Goal: Obtain resource: Obtain resource

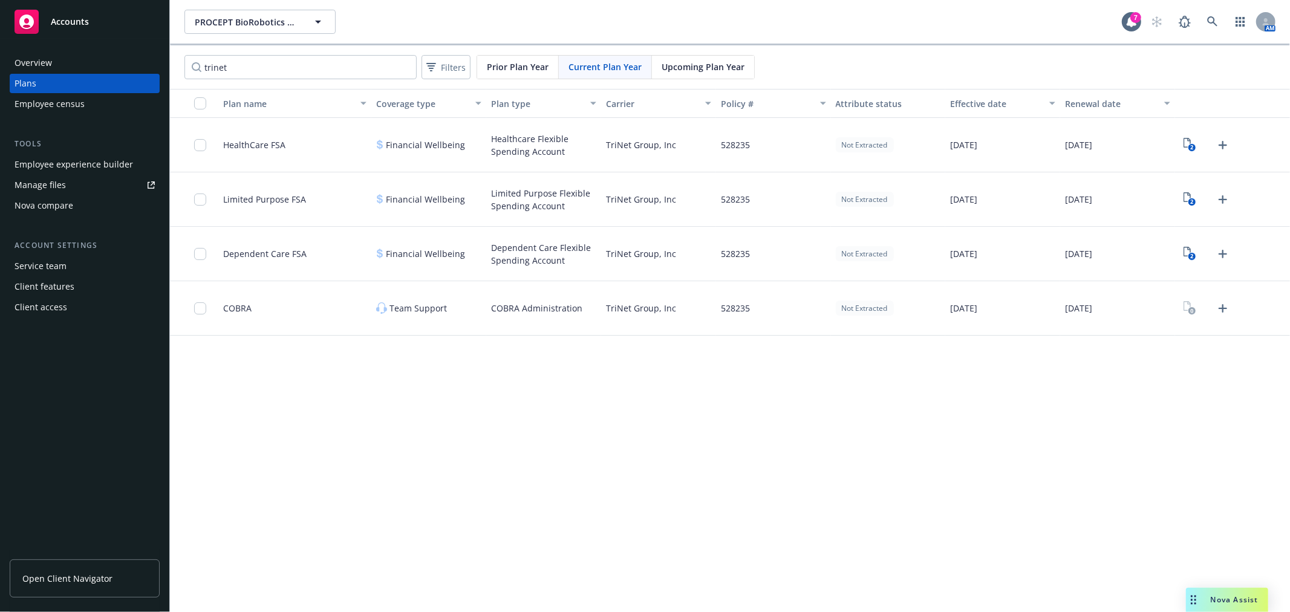
drag, startPoint x: 714, startPoint y: 71, endPoint x: 688, endPoint y: 70, distance: 26.0
click at [714, 70] on span "Upcoming Plan Year" at bounding box center [703, 66] width 83 height 13
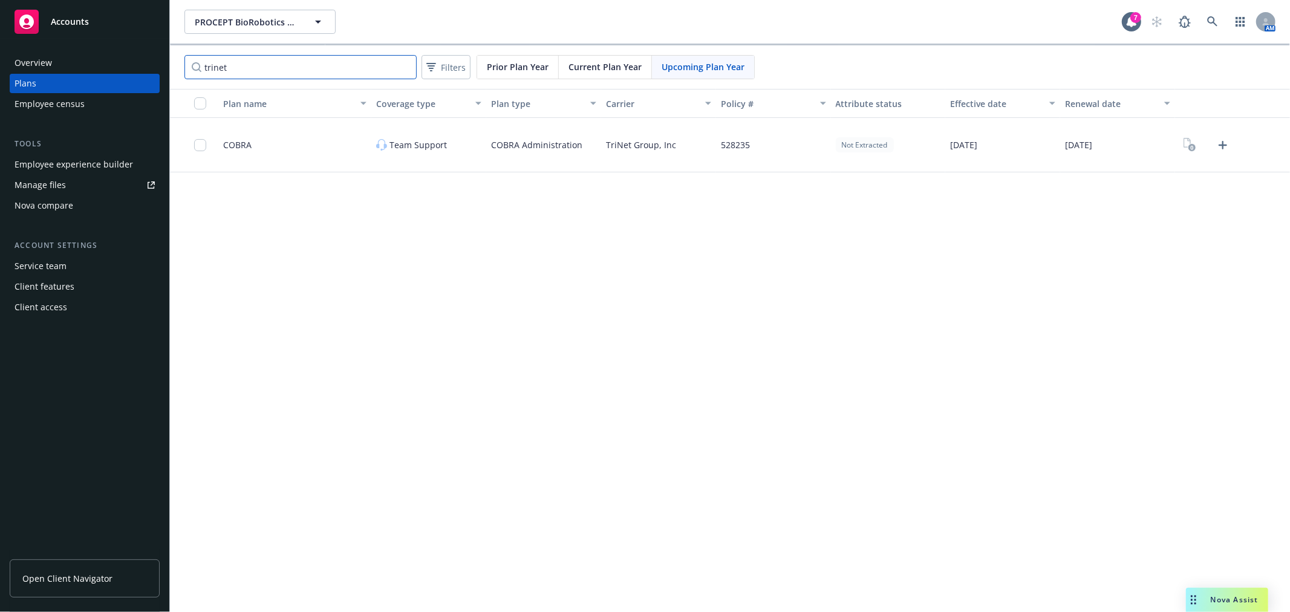
drag, startPoint x: 313, startPoint y: 74, endPoint x: 1, endPoint y: 31, distance: 314.4
click at [1, 31] on div "Accounts Overview Plans Employee census Tools Employee experience builder Manag…" at bounding box center [645, 306] width 1290 height 612
type input "kaiser"
click at [1193, 149] on text "2" at bounding box center [1191, 148] width 3 height 8
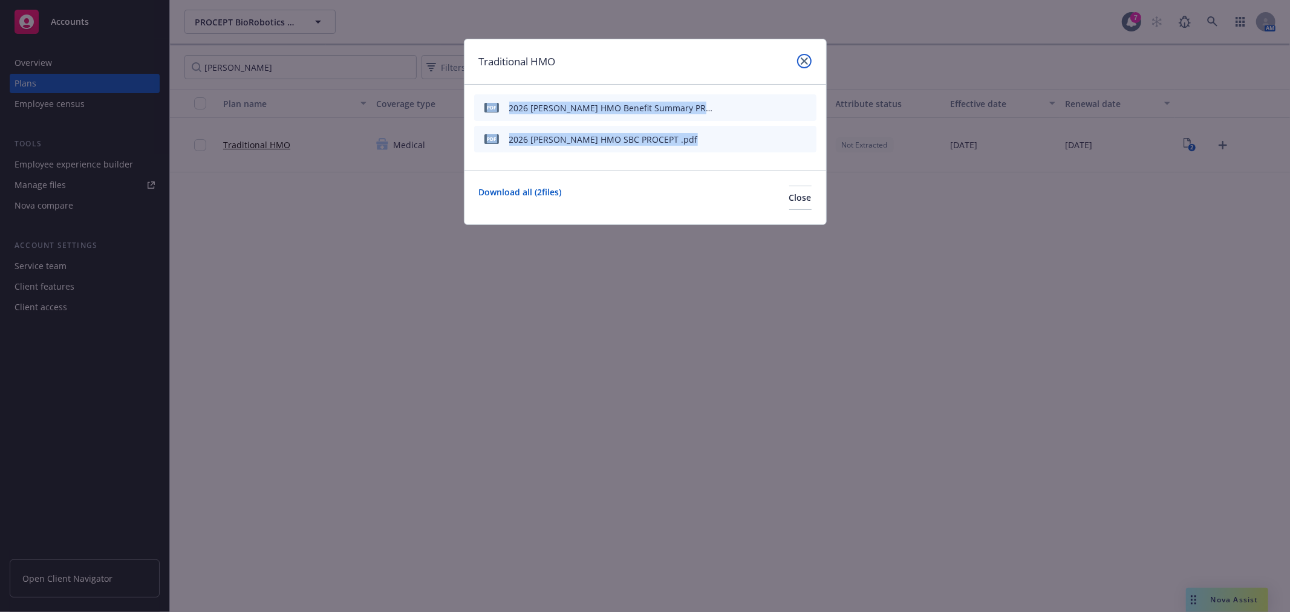
drag, startPoint x: 799, startPoint y: 62, endPoint x: 778, endPoint y: 130, distance: 71.0
click at [773, 143] on div "Traditional HMO pdf 2026 Kaiser HMO Benefit Summary PROCEPT.pdf pdf 2026 Kaiser…" at bounding box center [645, 132] width 363 height 186
click at [765, 107] on icon "download file" at bounding box center [766, 107] width 10 height 10
click at [766, 135] on icon "download file" at bounding box center [766, 137] width 8 height 7
click at [644, 183] on div "Download all ( 2 files) Close" at bounding box center [646, 198] width 362 height 54
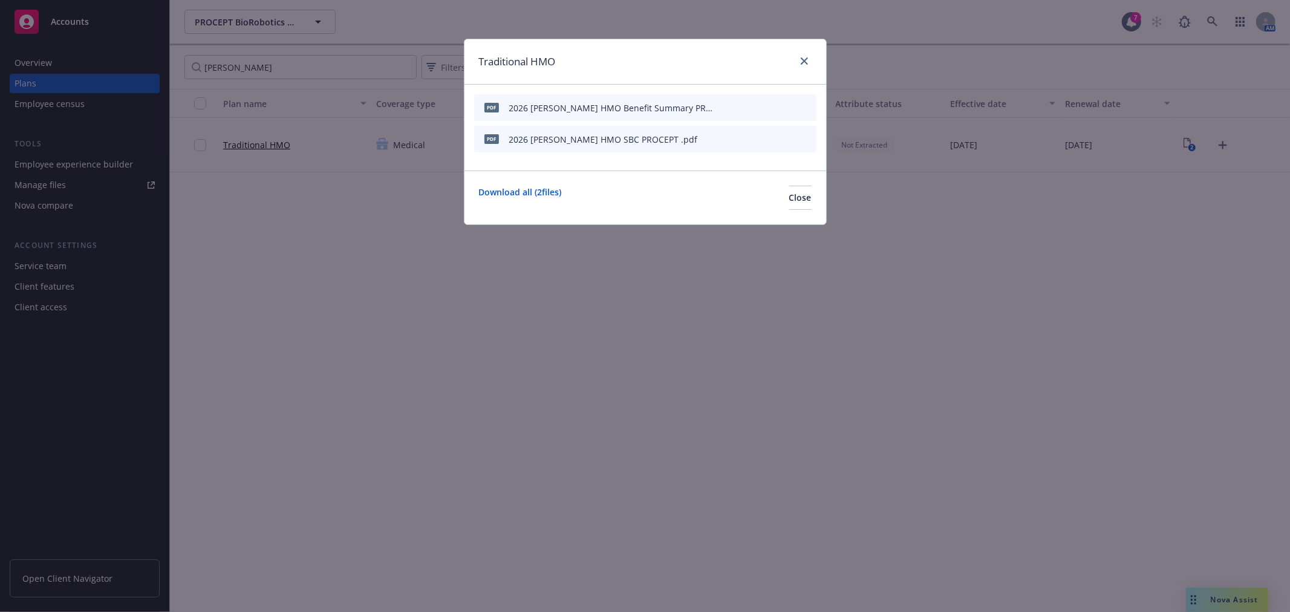
click at [801, 135] on div at bounding box center [766, 140] width 91 height 18
click at [806, 136] on icon "archive file" at bounding box center [805, 139] width 8 height 10
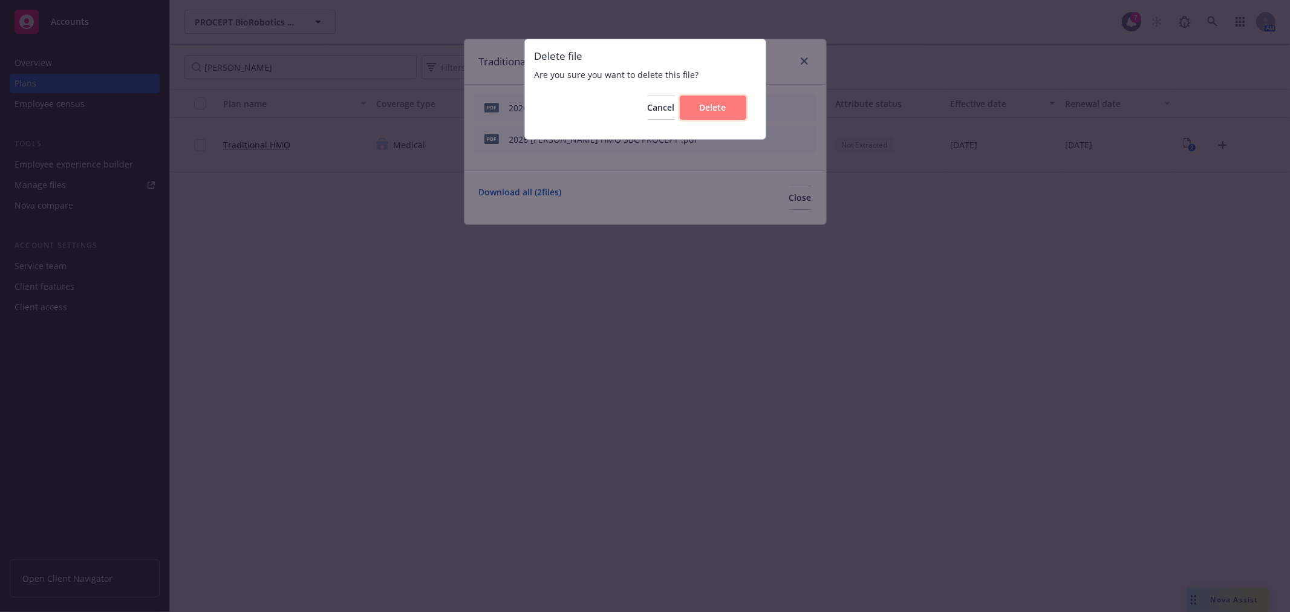
click at [733, 109] on button "Delete" at bounding box center [713, 108] width 67 height 24
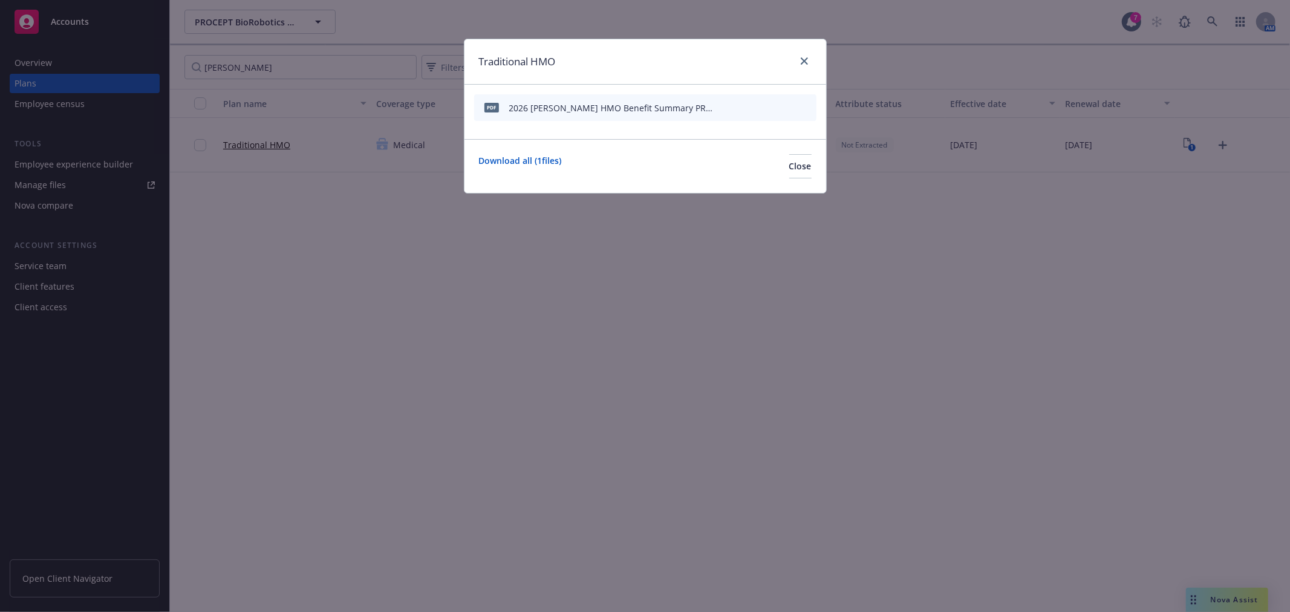
drag, startPoint x: 273, startPoint y: 253, endPoint x: 295, endPoint y: 244, distance: 23.6
click at [273, 253] on div "Traditional HMO pdf 2026 Kaiser HMO Benefit Summary PROCEPT.pdf Download all ( …" at bounding box center [645, 306] width 1290 height 612
click at [789, 171] on span "Close" at bounding box center [800, 165] width 22 height 11
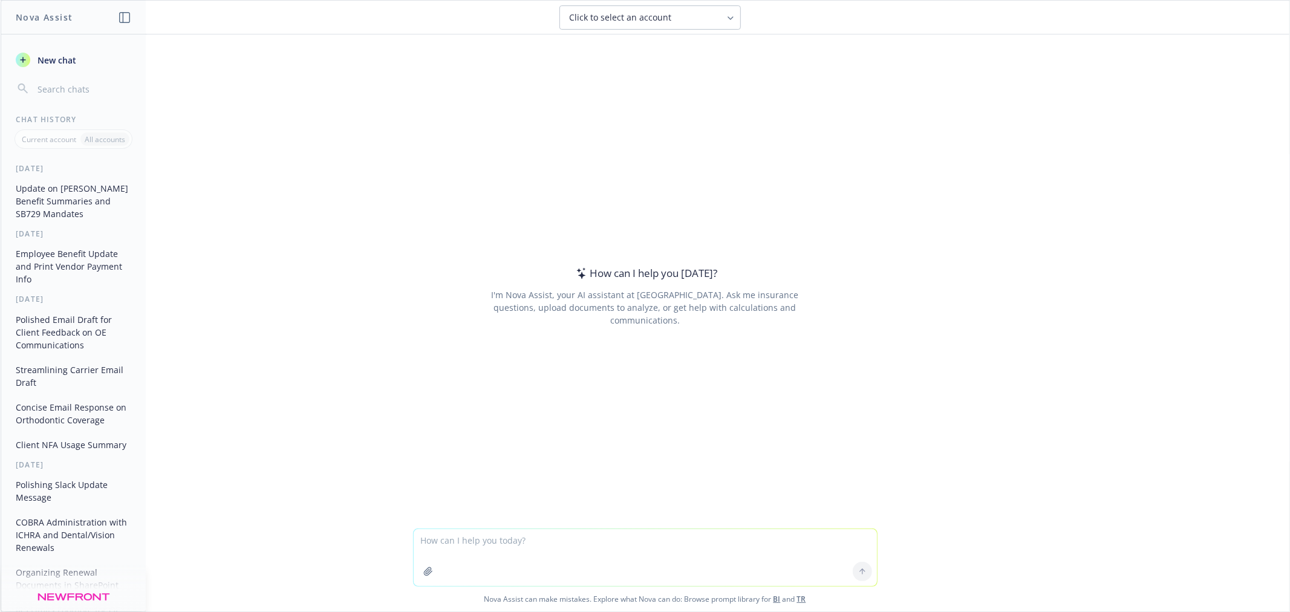
click at [493, 537] on textarea at bounding box center [645, 557] width 463 height 57
type textarea "h"
paste textarea "Lo Ipsumd, S ametco ad elitse doei te inc utlaboreetd Magnaali Enimadmin venia.…"
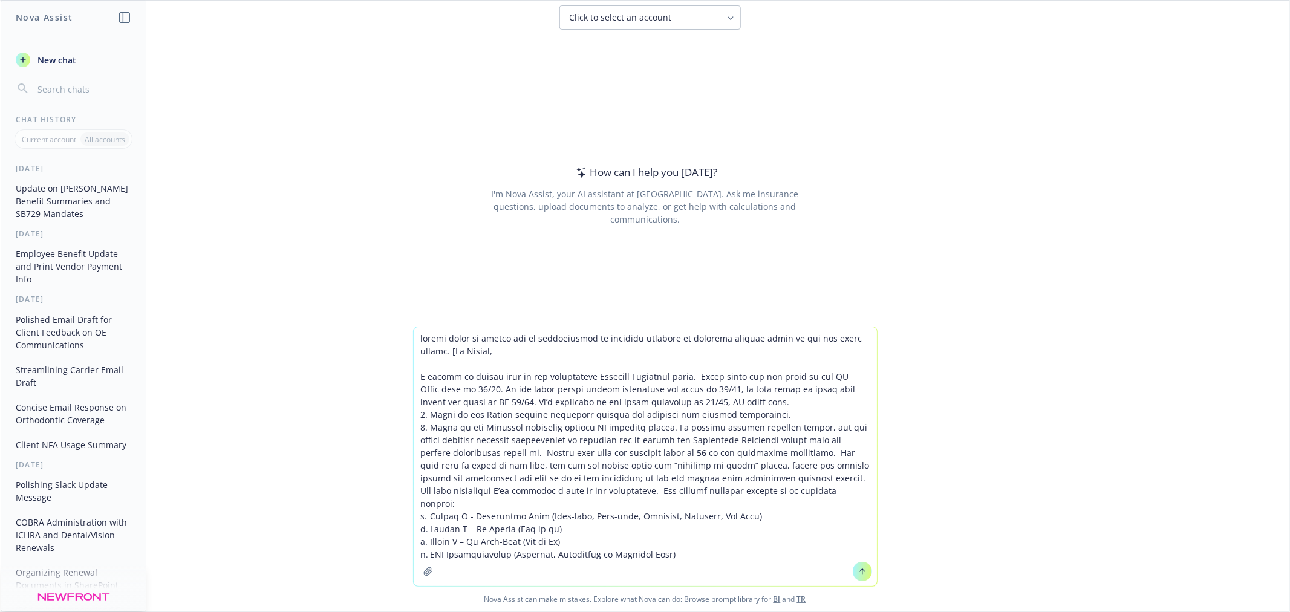
type textarea "loremi dolor si ametco adi el seddoeiusmod te incididu utlabore et dolorema ali…"
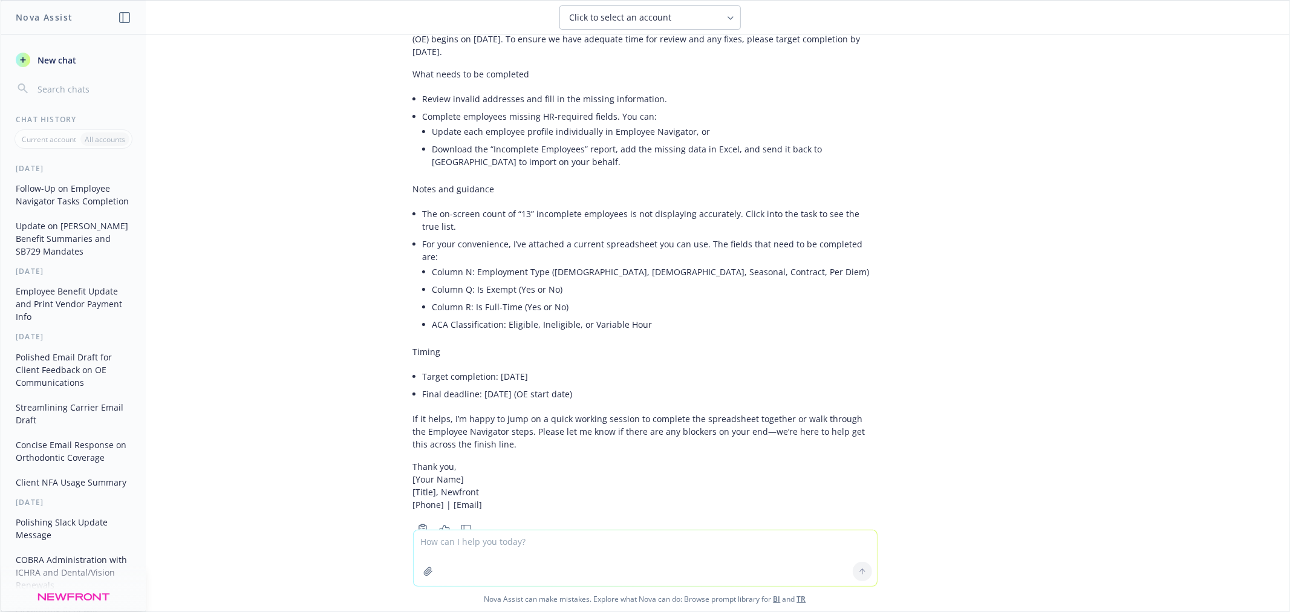
scroll to position [367, 0]
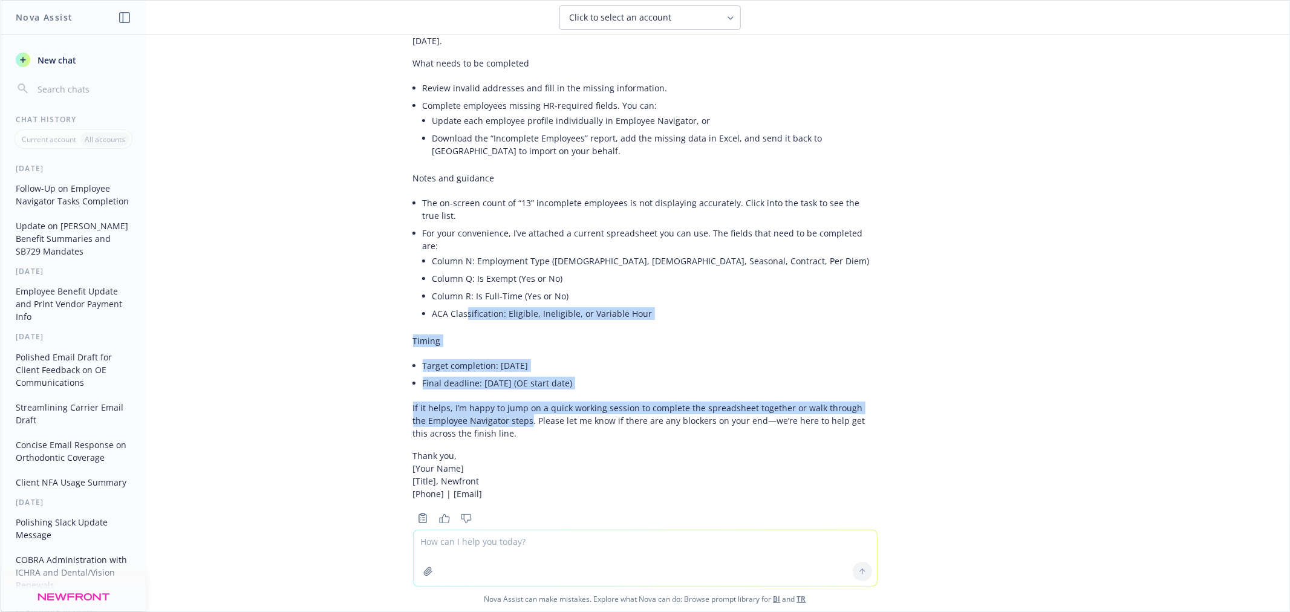
drag, startPoint x: 506, startPoint y: 390, endPoint x: 457, endPoint y: 292, distance: 109.3
click at [457, 292] on div "Subject: Action needed: Complete Employee Navigator tasks by [DATE] for OE star…" at bounding box center [645, 232] width 465 height 546
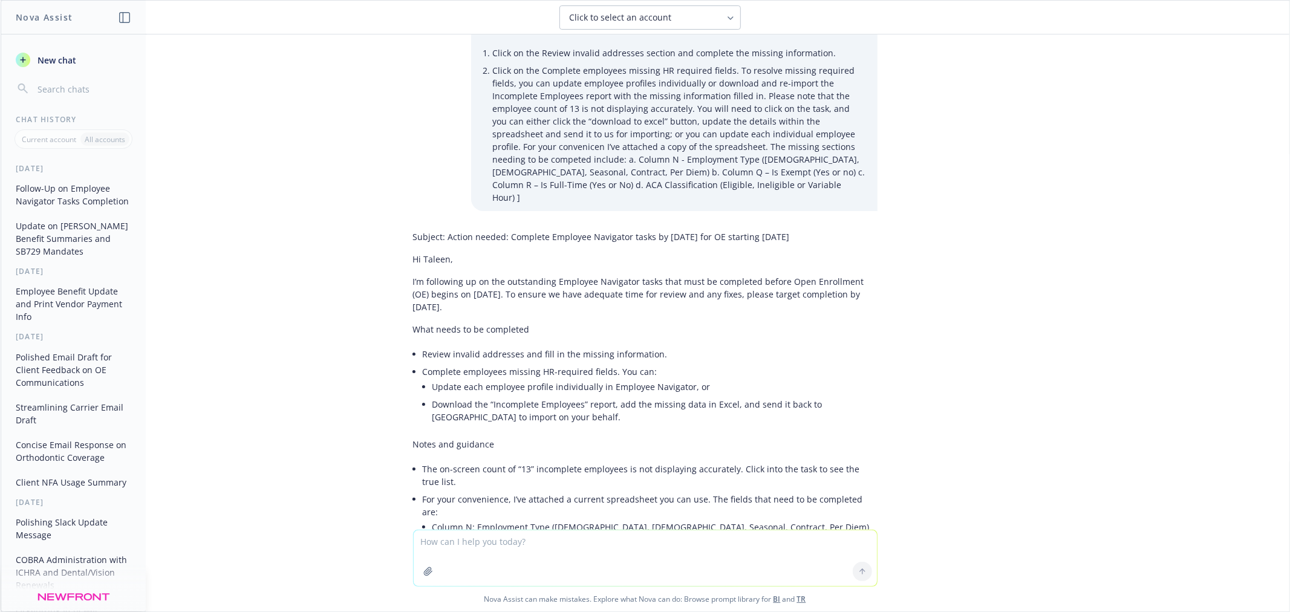
scroll to position [98, 0]
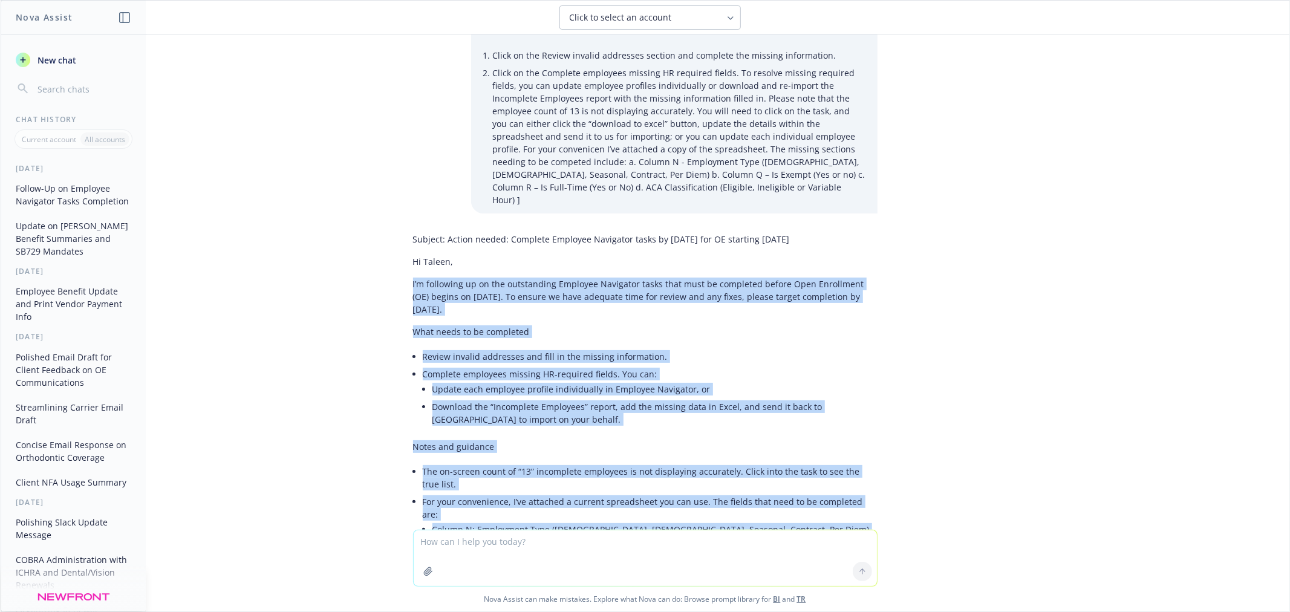
click at [403, 269] on div "Subject: Action needed: Complete Employee Navigator tasks by [DATE] for OE star…" at bounding box center [645, 511] width 484 height 567
copy div "L’i dolorsita co ad eli seddoeiusmo Temporin Utlaboree dolor magn aliq en admin…"
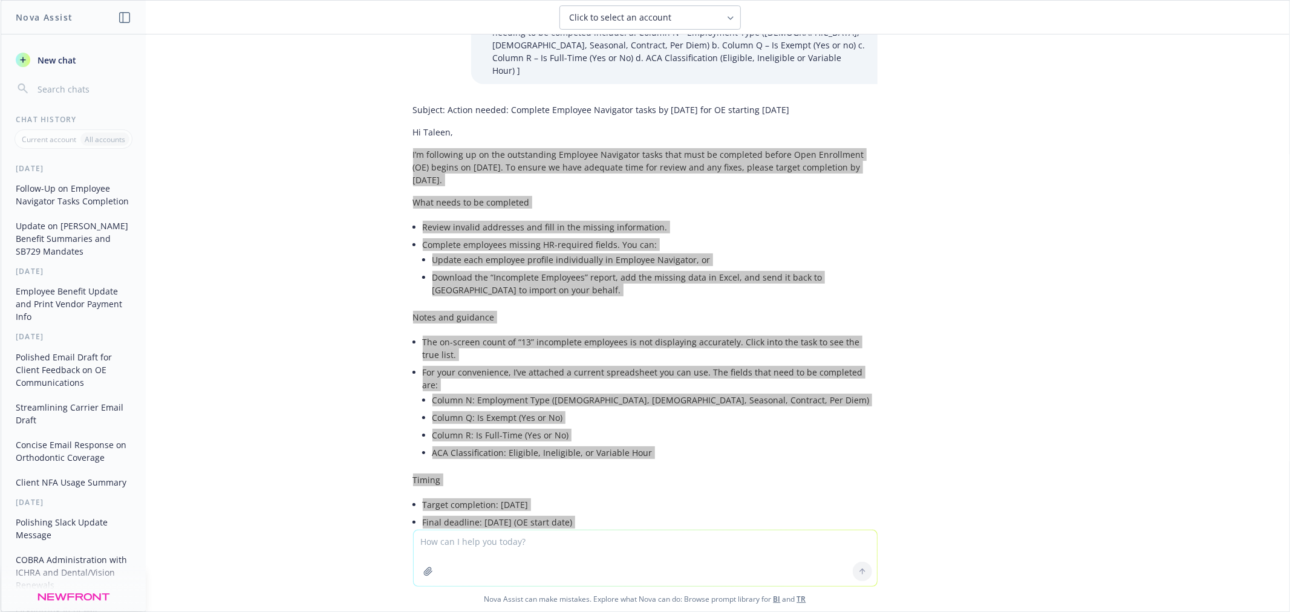
scroll to position [299, 0]
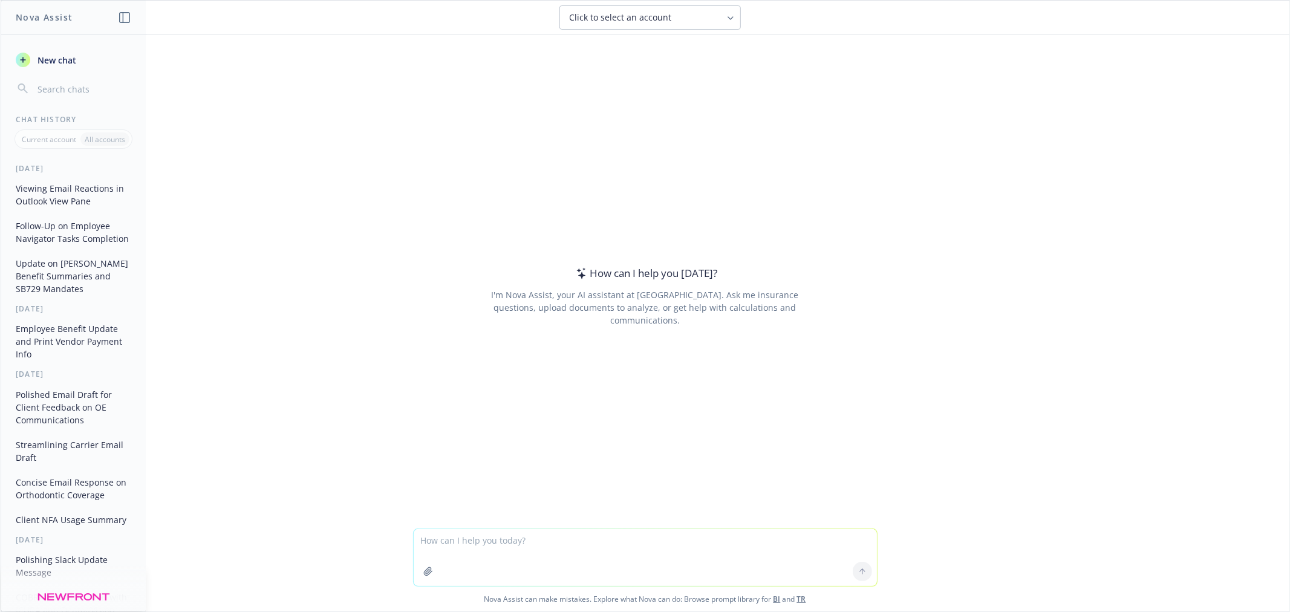
click at [99, 206] on button "Viewing Email Reactions in Outlook View Pane" at bounding box center [73, 194] width 125 height 33
